Goal: Book appointment/travel/reservation

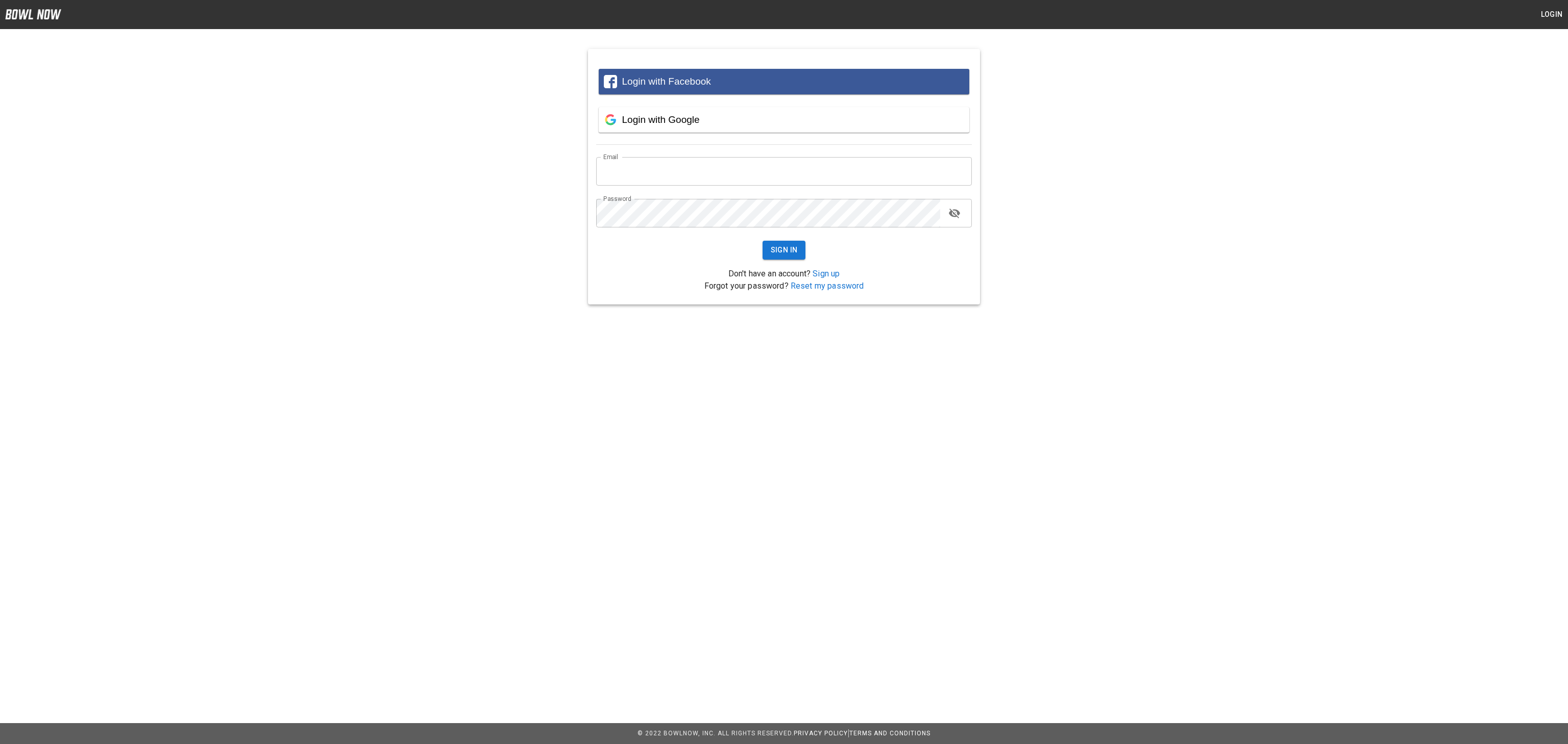
type input "**********"
click at [789, 252] on button "Sign In" at bounding box center [784, 250] width 43 height 19
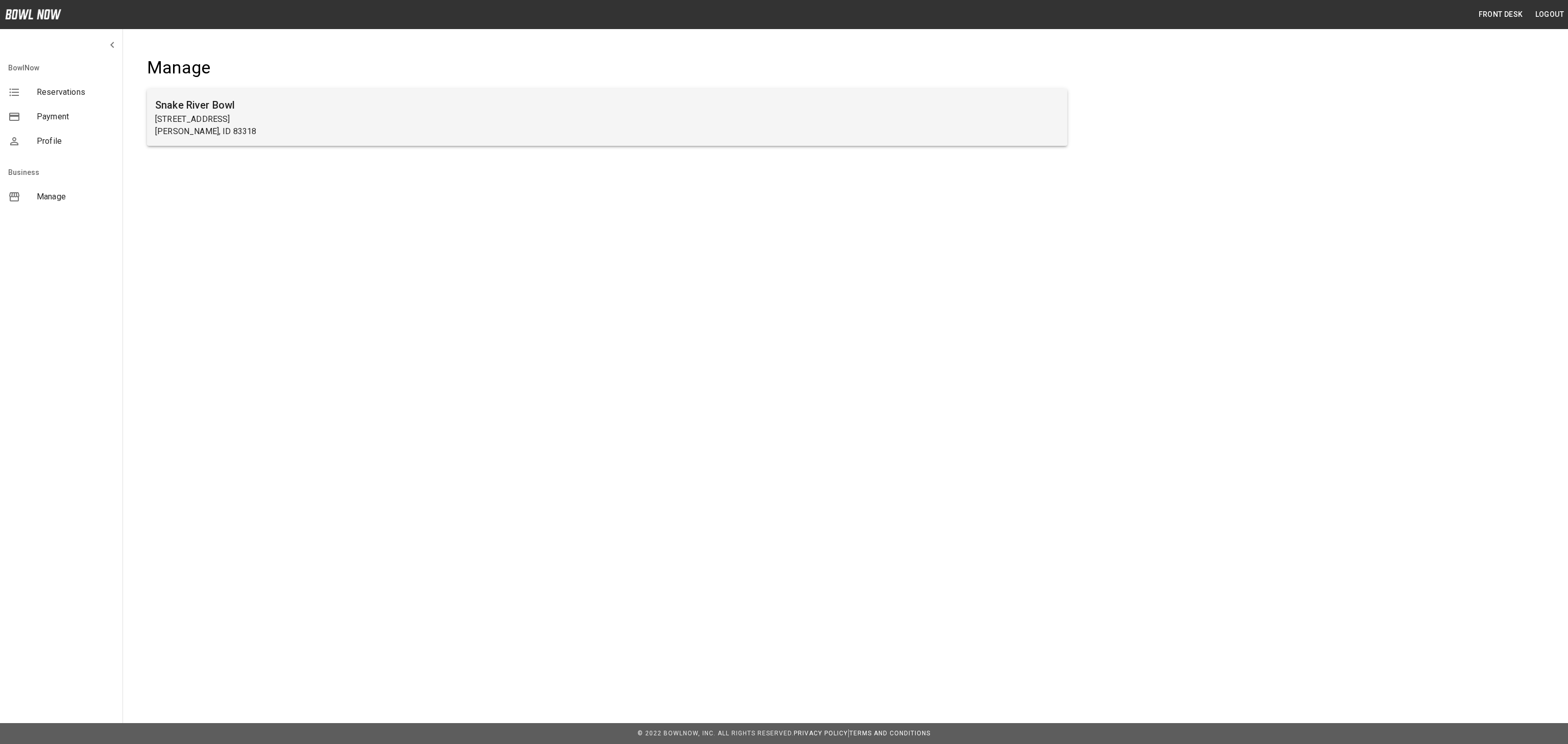
click at [323, 131] on p "[PERSON_NAME], ID 83318" at bounding box center [607, 131] width 904 height 12
